Goal: Obtain resource: Obtain resource

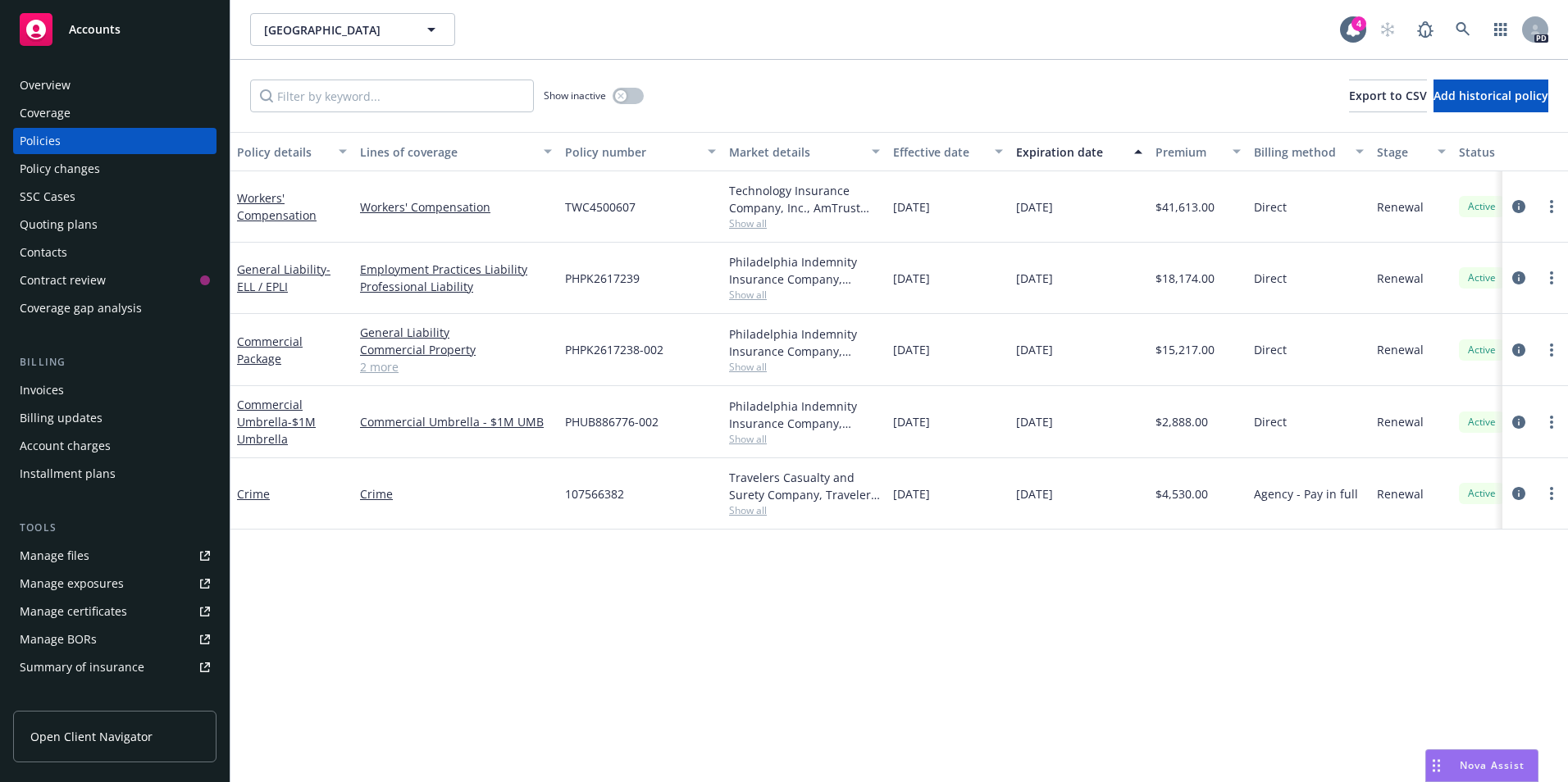
click at [84, 24] on span "Accounts" at bounding box center [95, 29] width 52 height 13
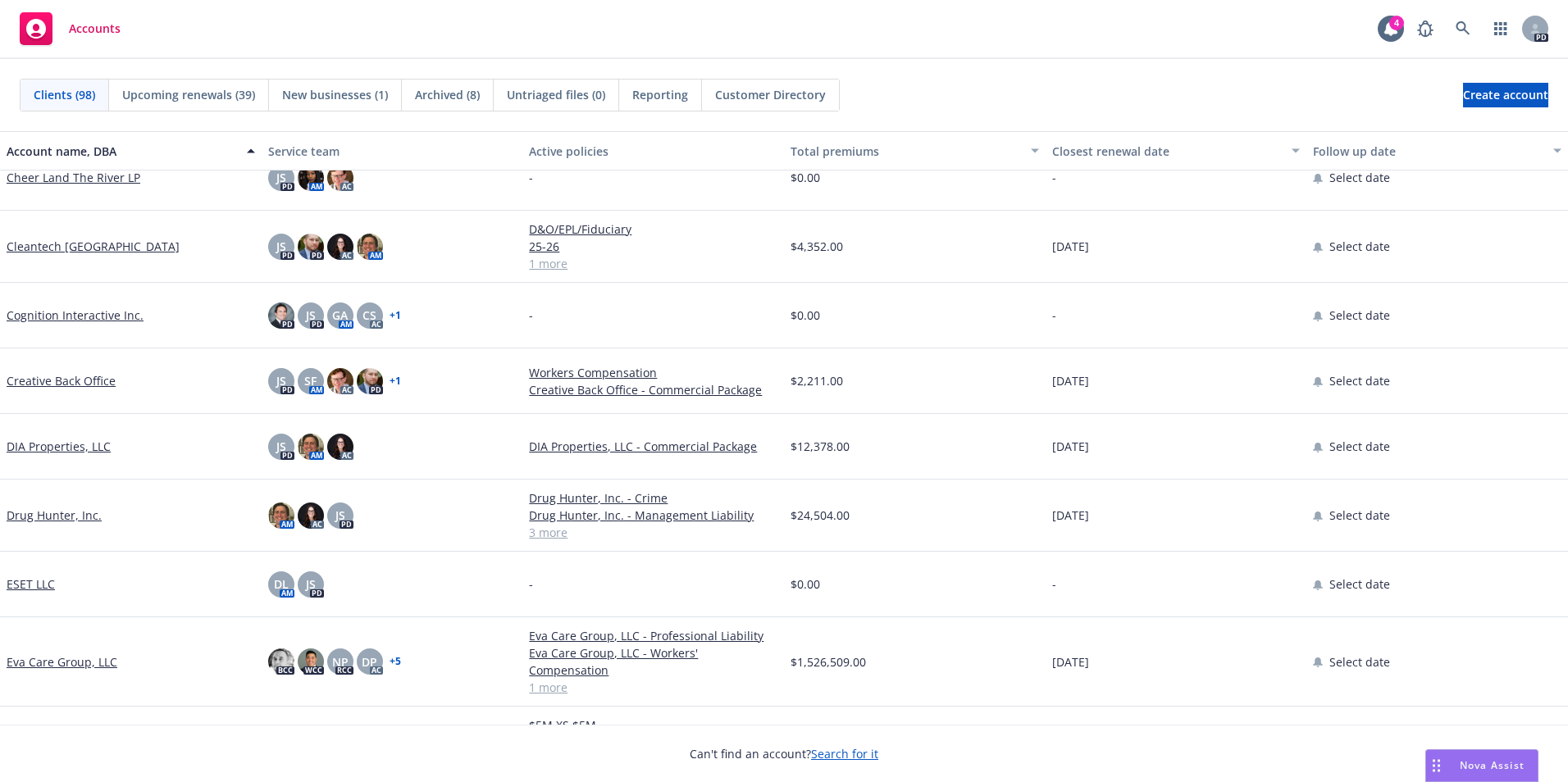
scroll to position [984, 0]
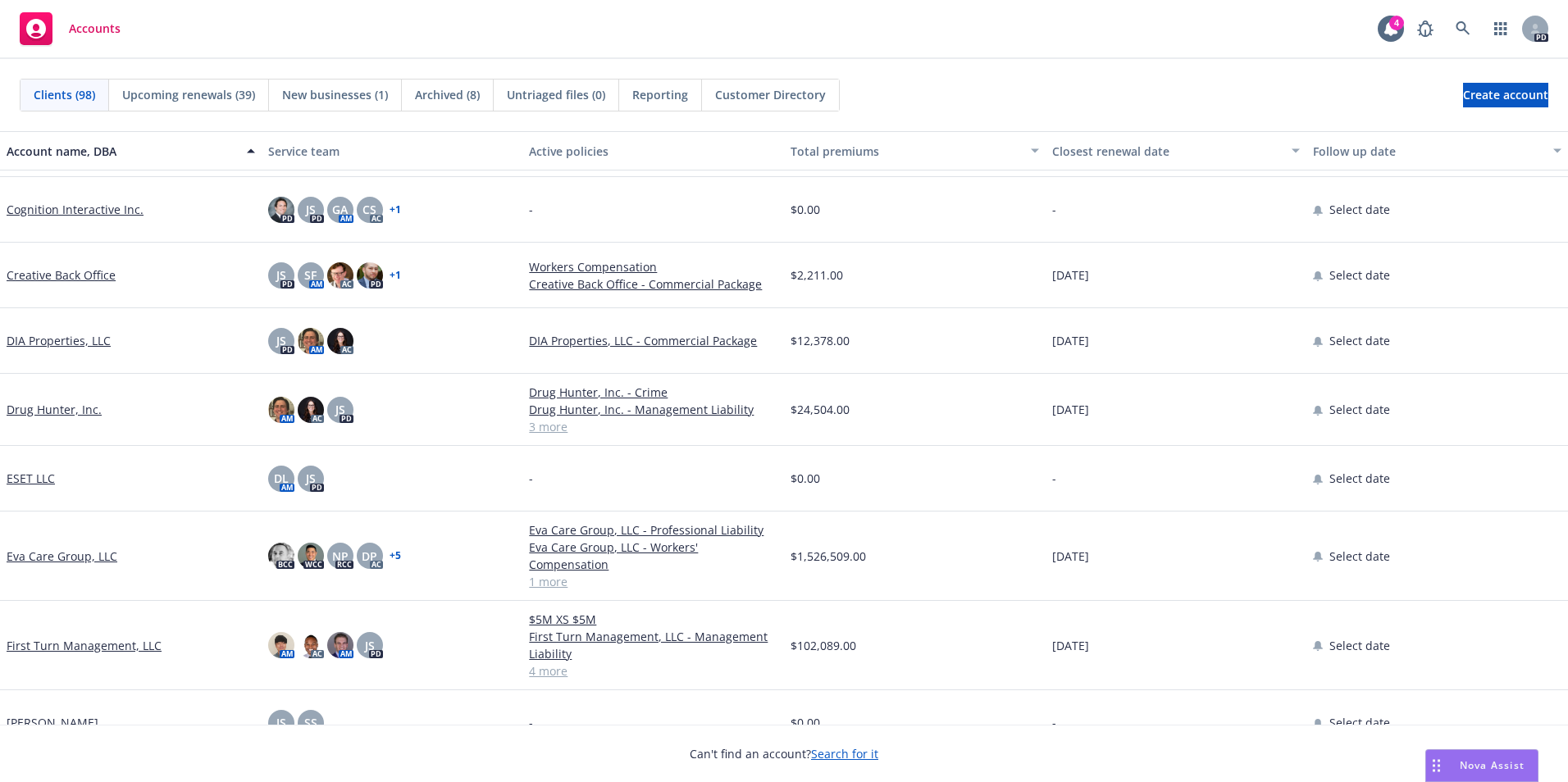
click at [51, 412] on link "Drug Hunter, Inc." at bounding box center [54, 410] width 95 height 17
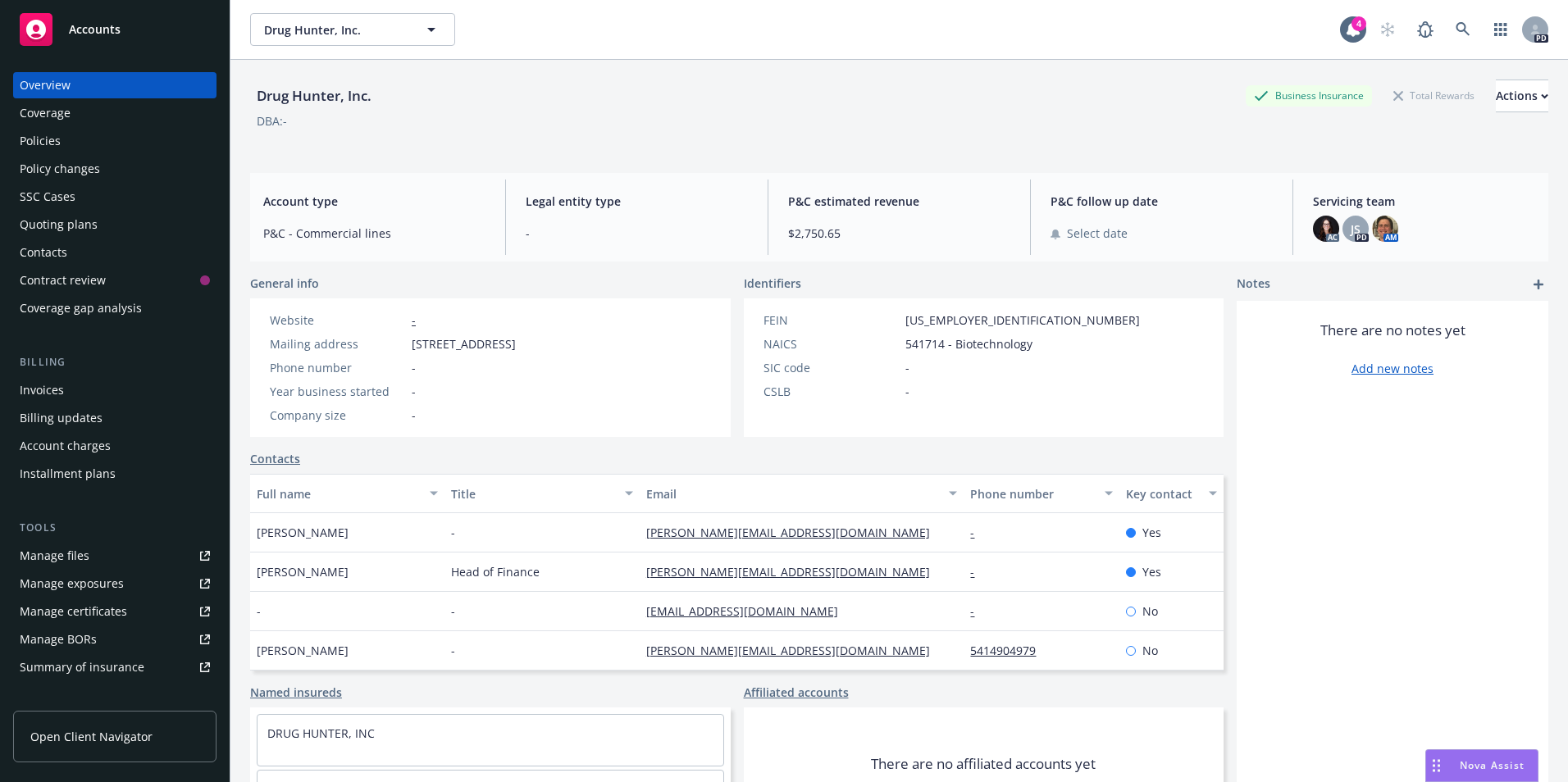
click at [32, 112] on div "Coverage" at bounding box center [45, 113] width 51 height 26
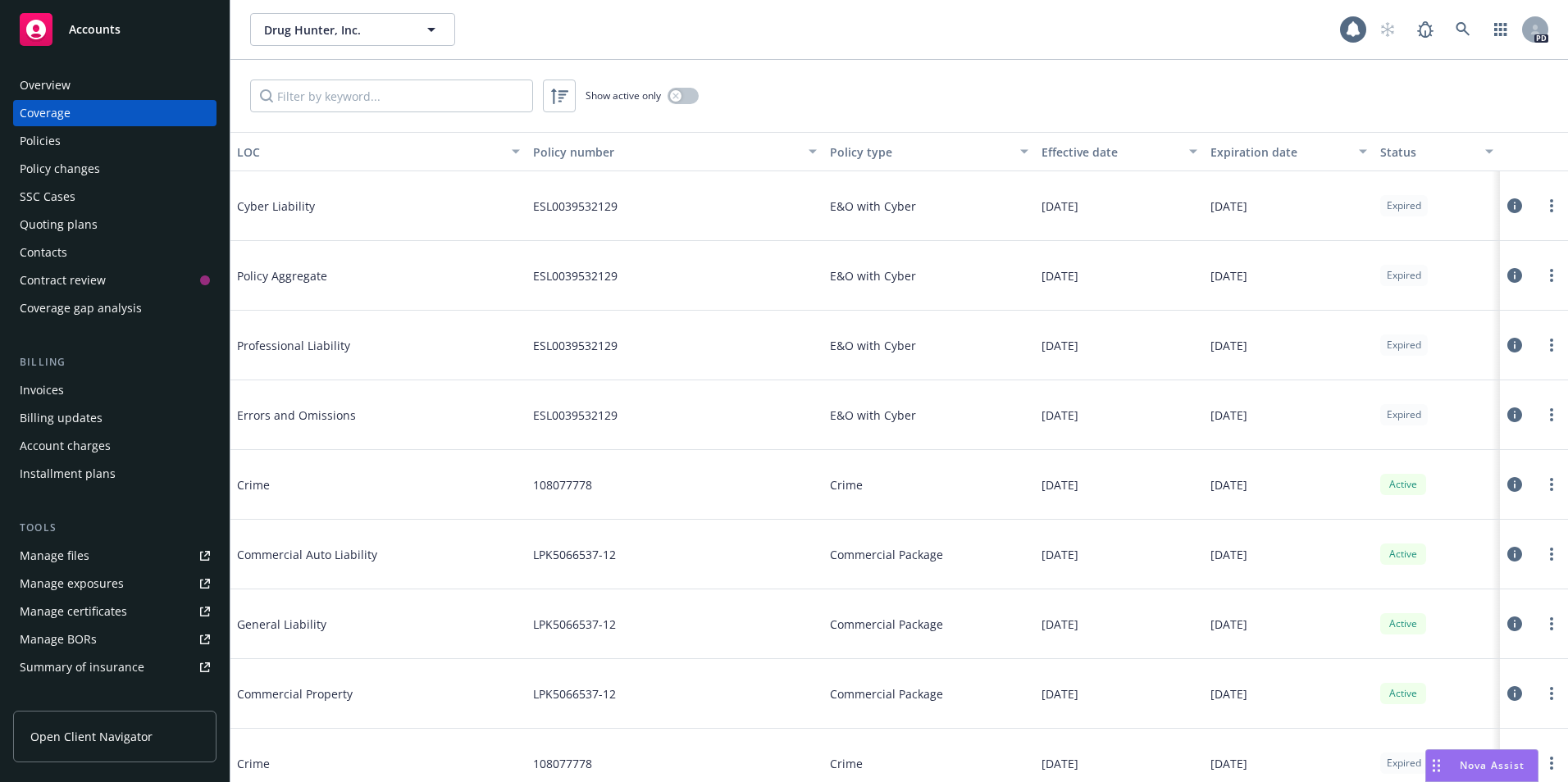
click at [97, 142] on div "Policies" at bounding box center [115, 141] width 190 height 26
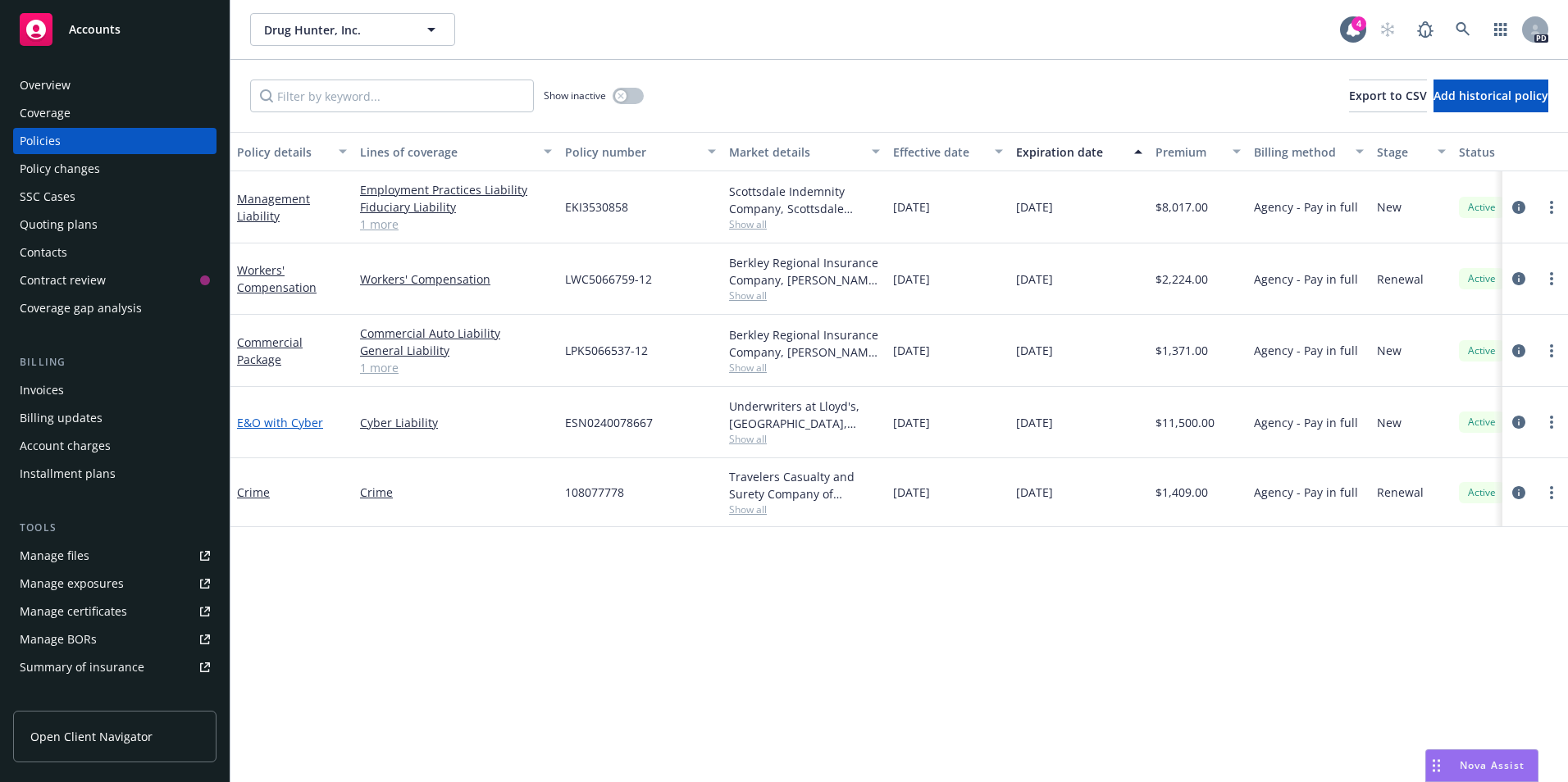
click at [280, 423] on link "E&O with Cyber" at bounding box center [280, 423] width 86 height 16
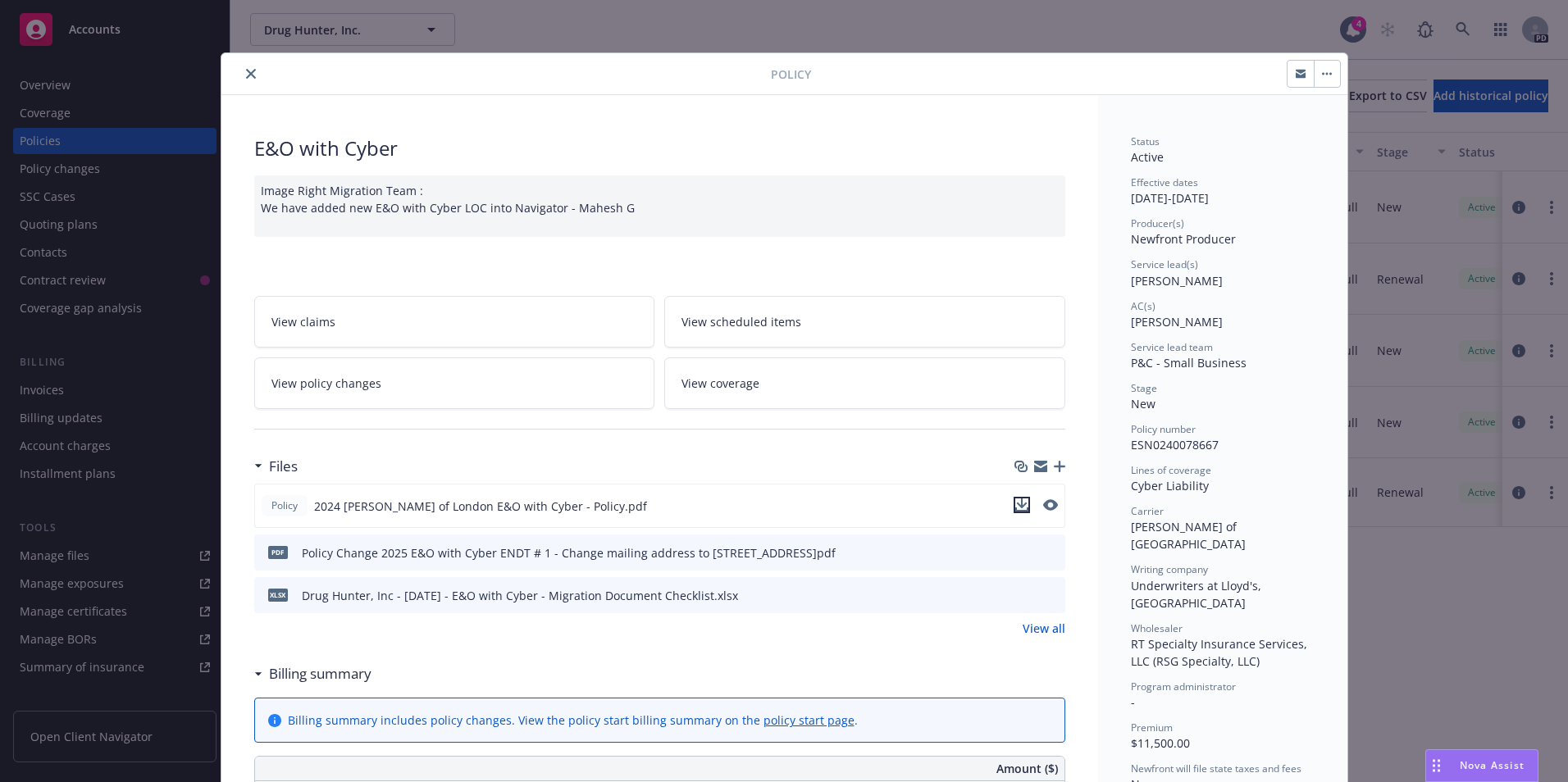
click at [1017, 506] on icon "download file" at bounding box center [1022, 505] width 13 height 13
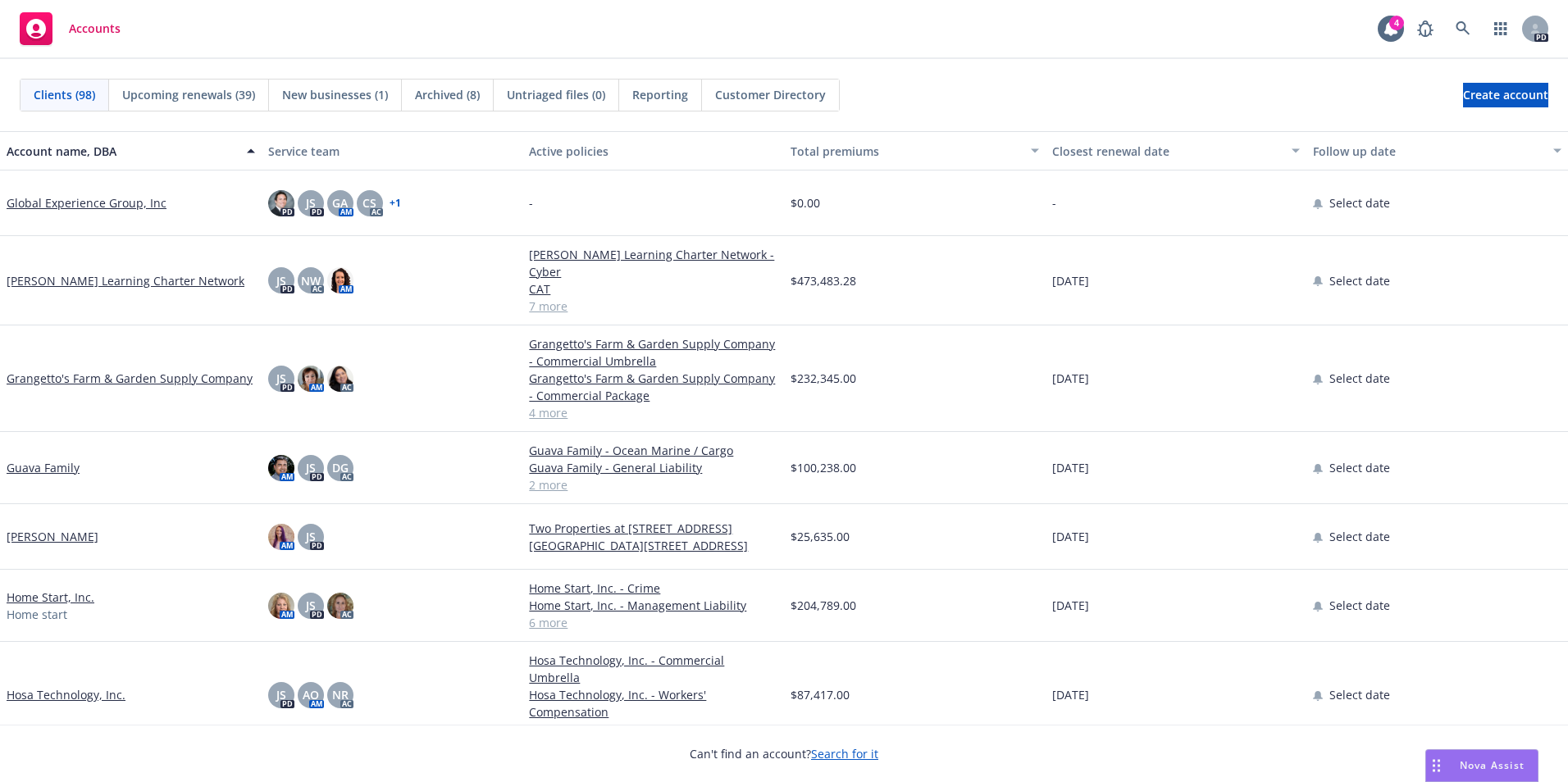
scroll to position [1722, 0]
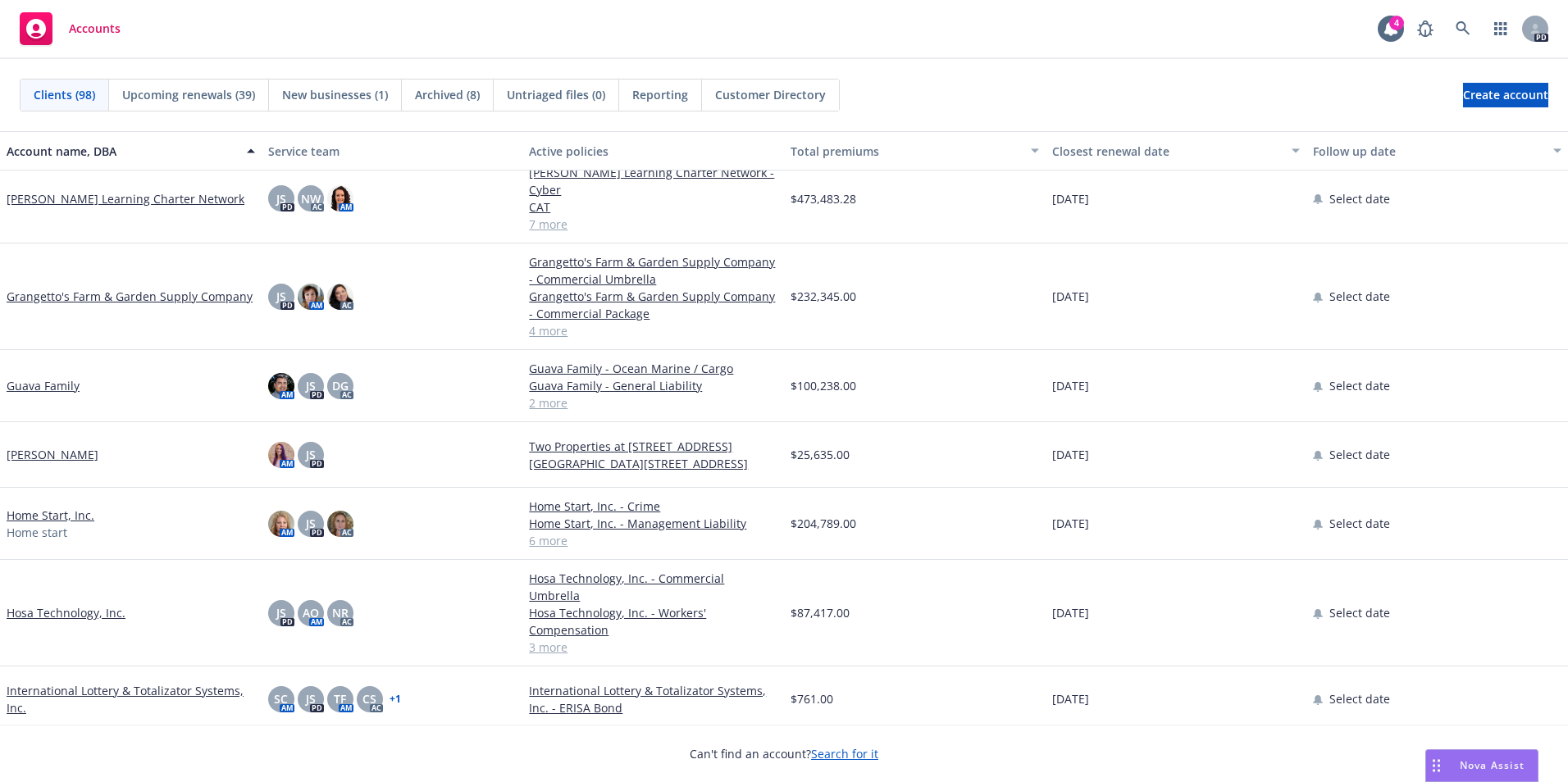
click at [68, 506] on link "Home Start, Inc." at bounding box center [51, 515] width 88 height 17
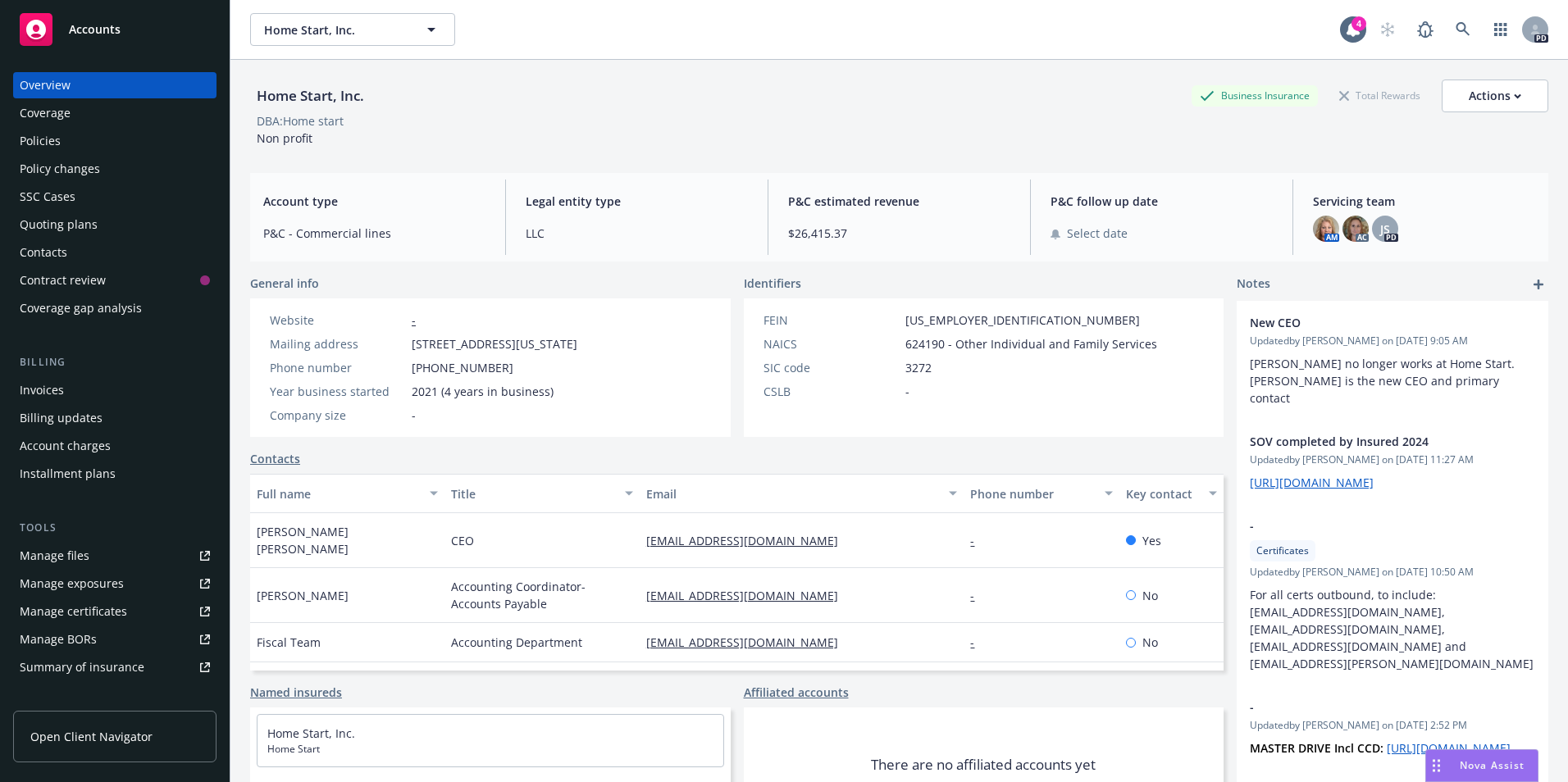
click at [54, 142] on div "Policies" at bounding box center [40, 141] width 41 height 26
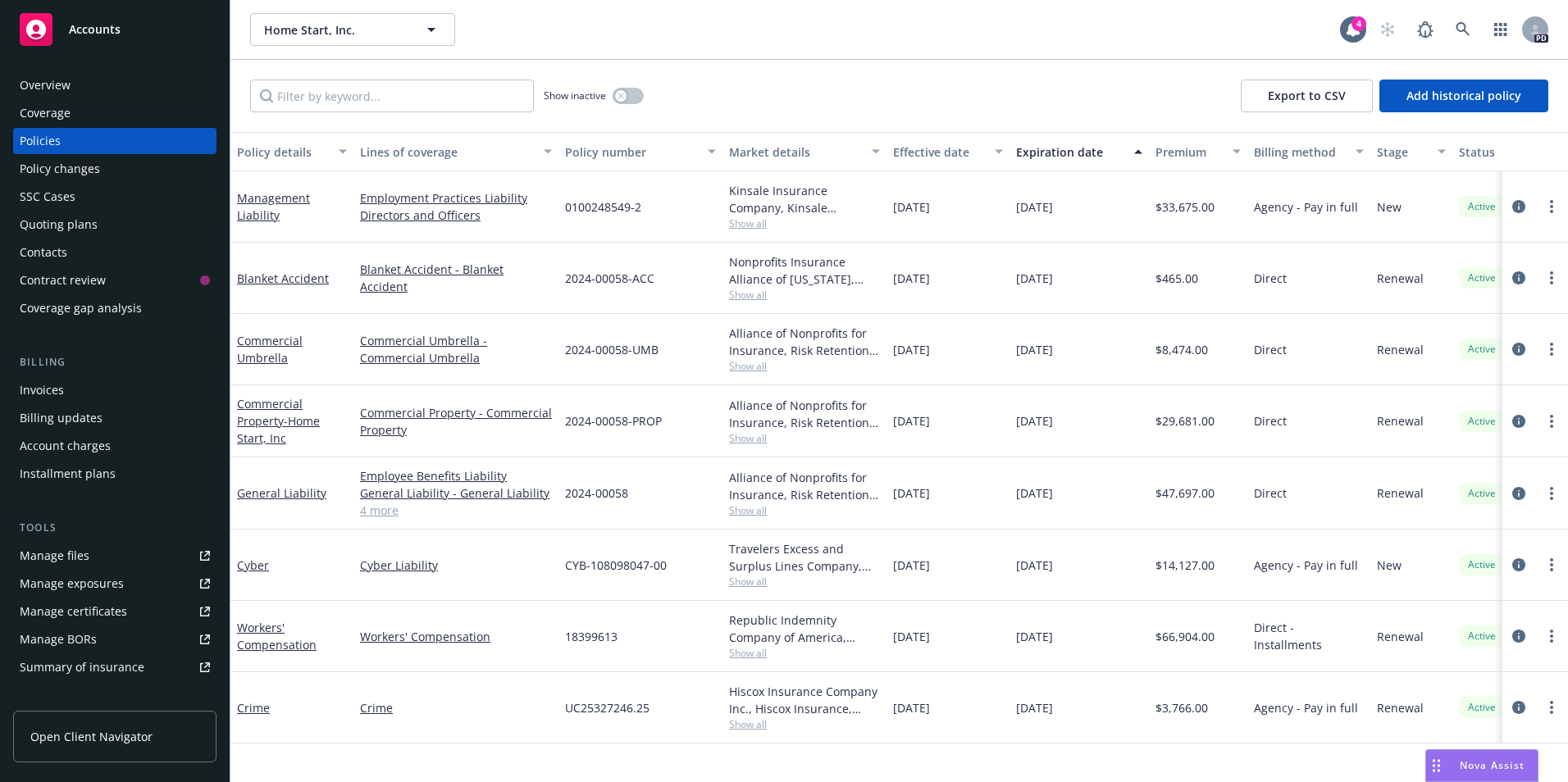
click at [738, 230] on span "Show all" at bounding box center [805, 224] width 151 height 14
click at [526, 583] on div "Cyber Liability" at bounding box center [456, 565] width 205 height 72
